Goal: Task Accomplishment & Management: Manage account settings

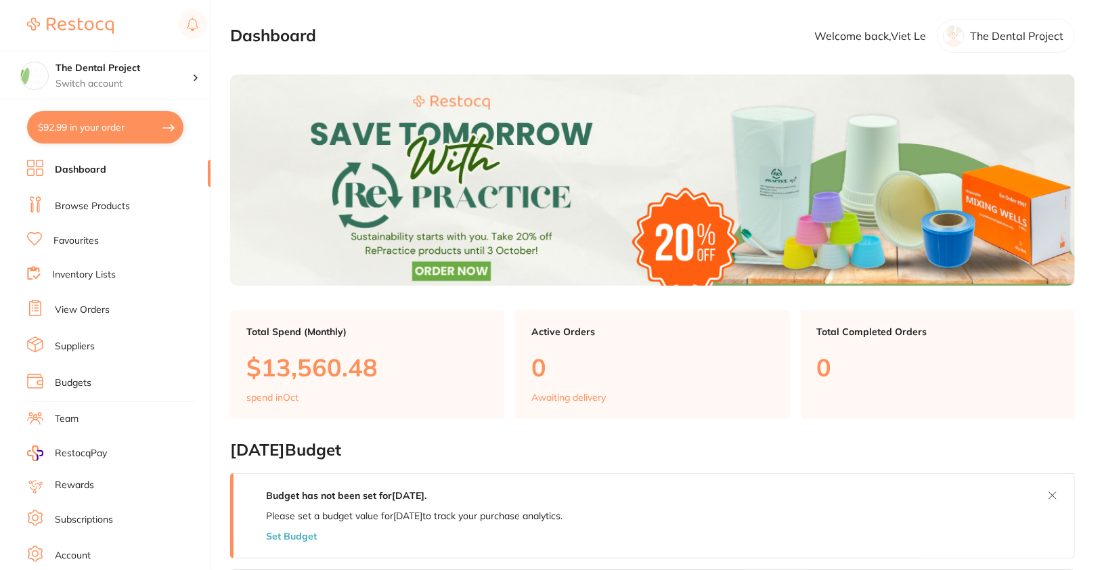
click at [77, 213] on li "Browse Products" at bounding box center [118, 206] width 183 height 20
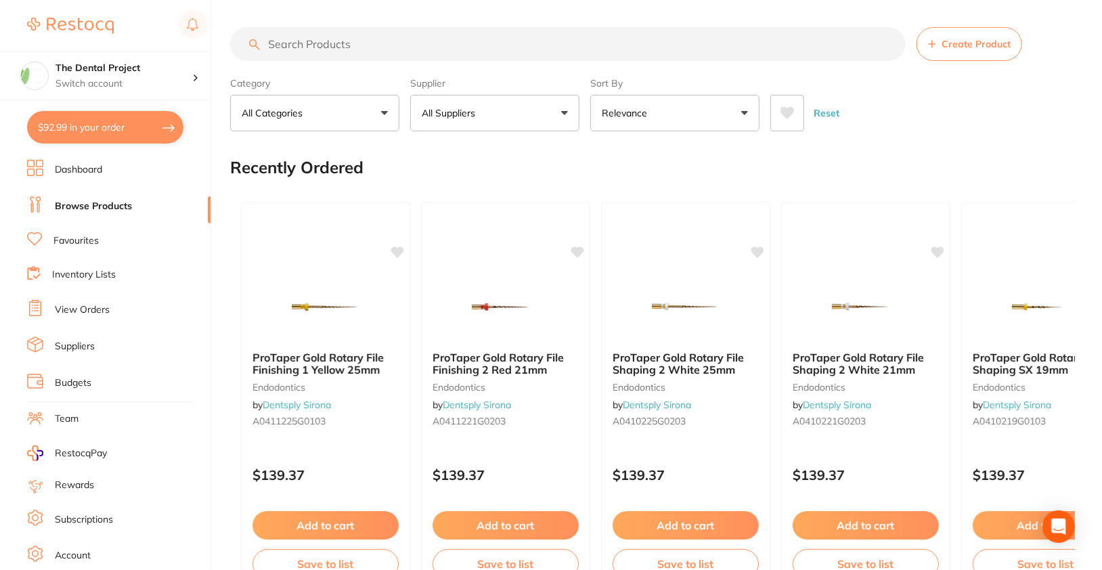
click at [76, 350] on li "Suppliers" at bounding box center [118, 346] width 183 height 20
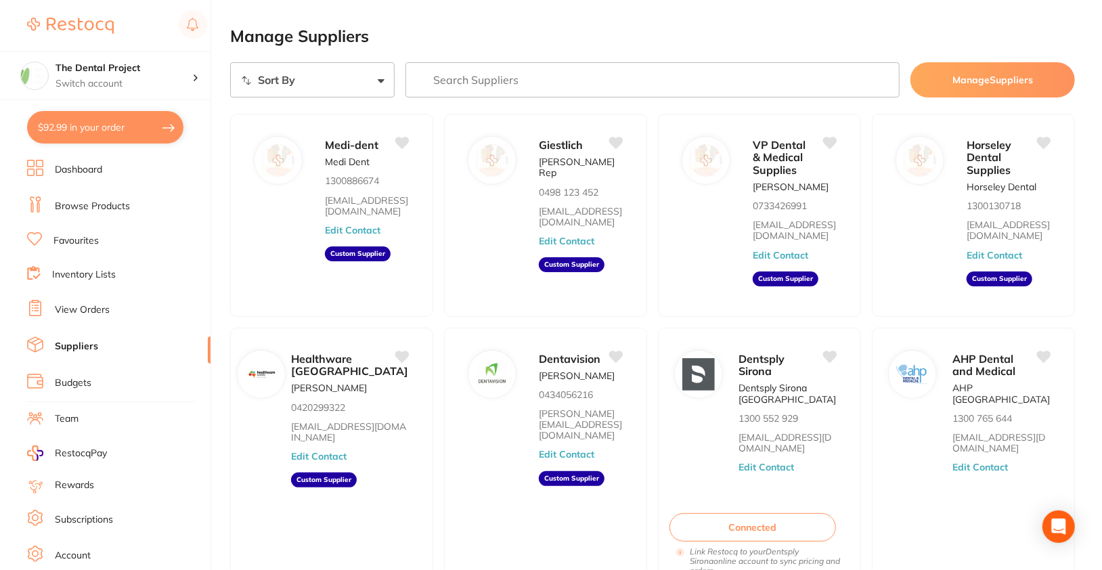
click at [707, 85] on input "search" at bounding box center [652, 79] width 494 height 35
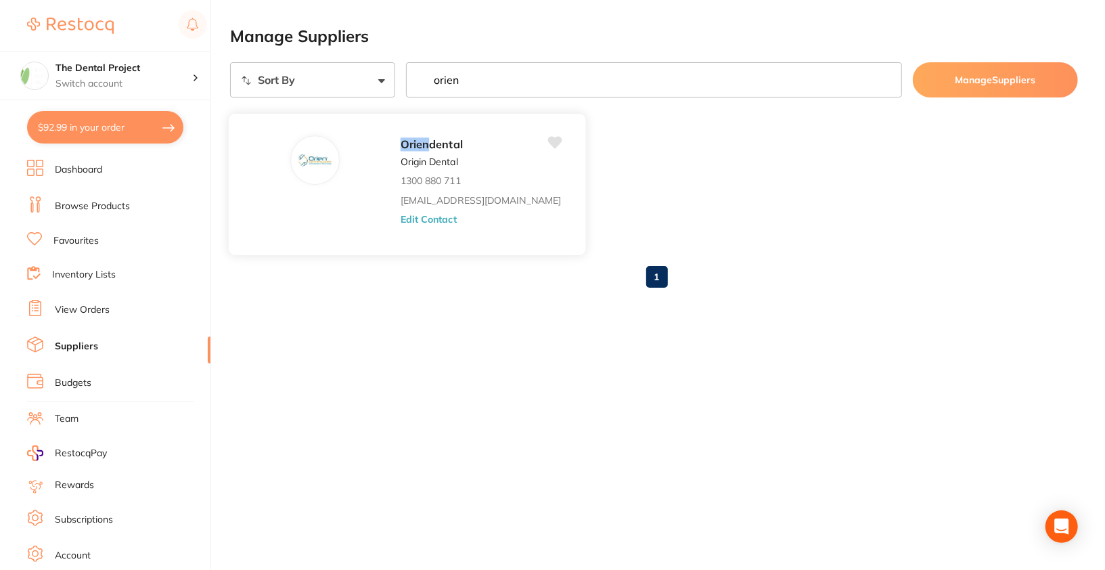
type input "orien"
click at [401, 217] on button "Edit Contact" at bounding box center [429, 219] width 56 height 11
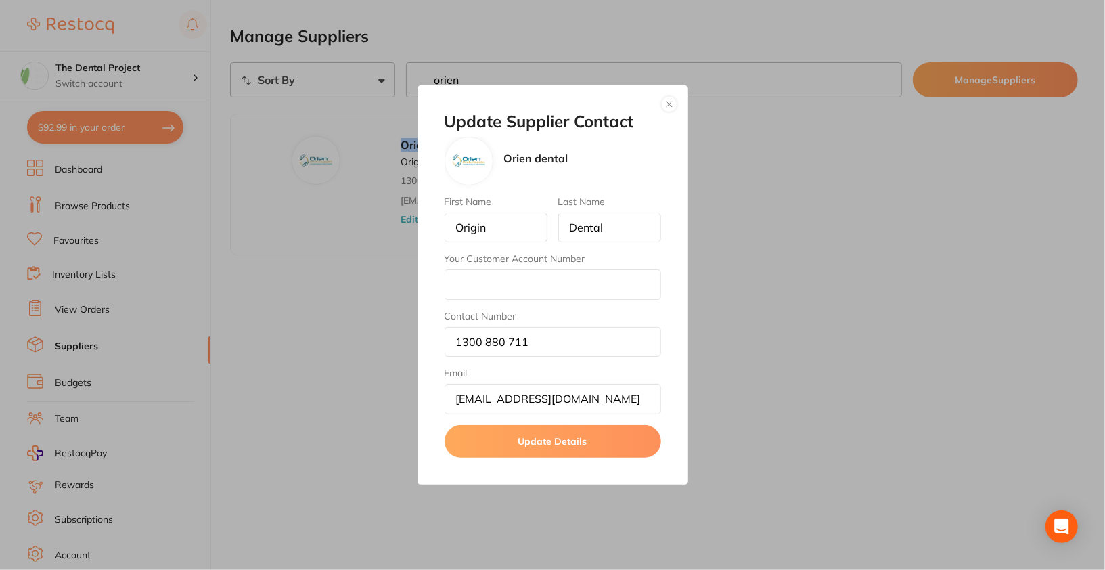
click at [671, 108] on button "button" at bounding box center [669, 104] width 16 height 16
